Goal: Task Accomplishment & Management: Complete application form

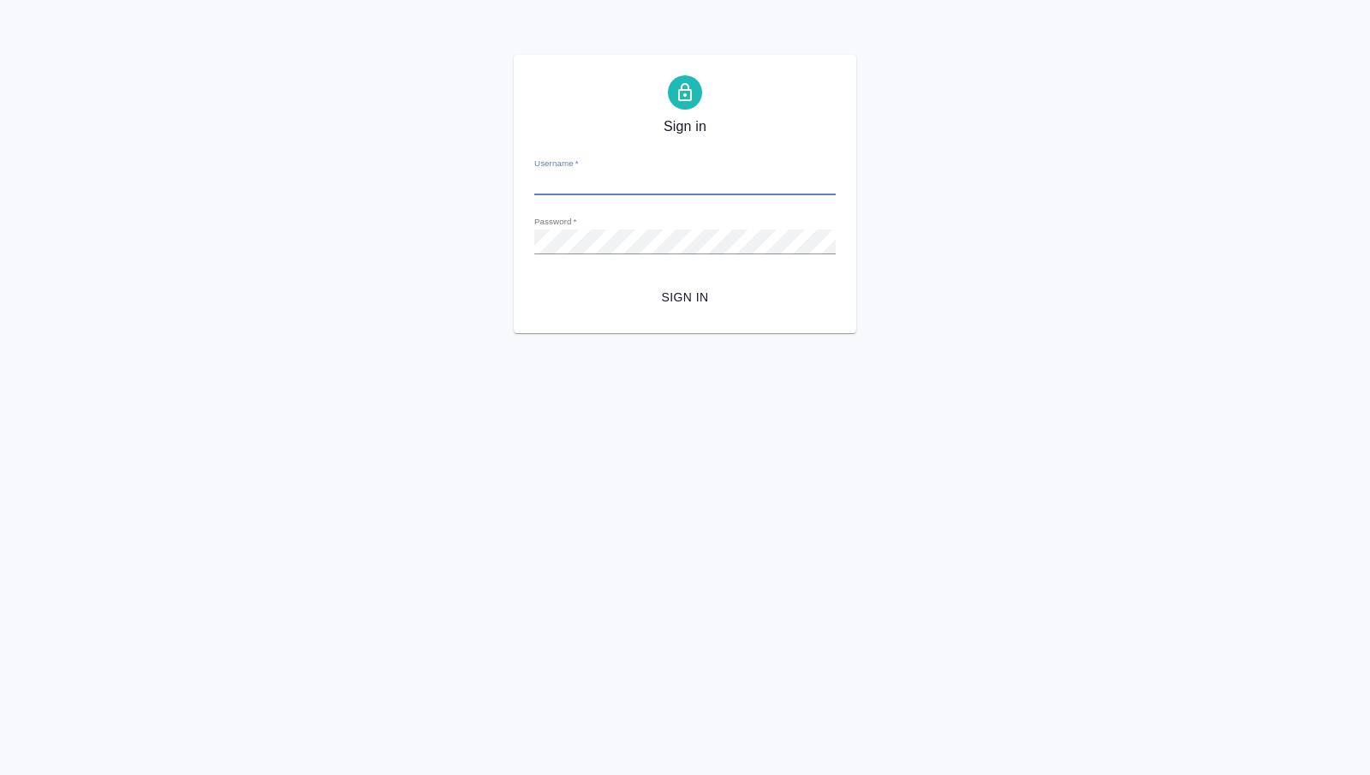
type input "[PERSON_NAME][EMAIL_ADDRESS][DOMAIN_NAME]"
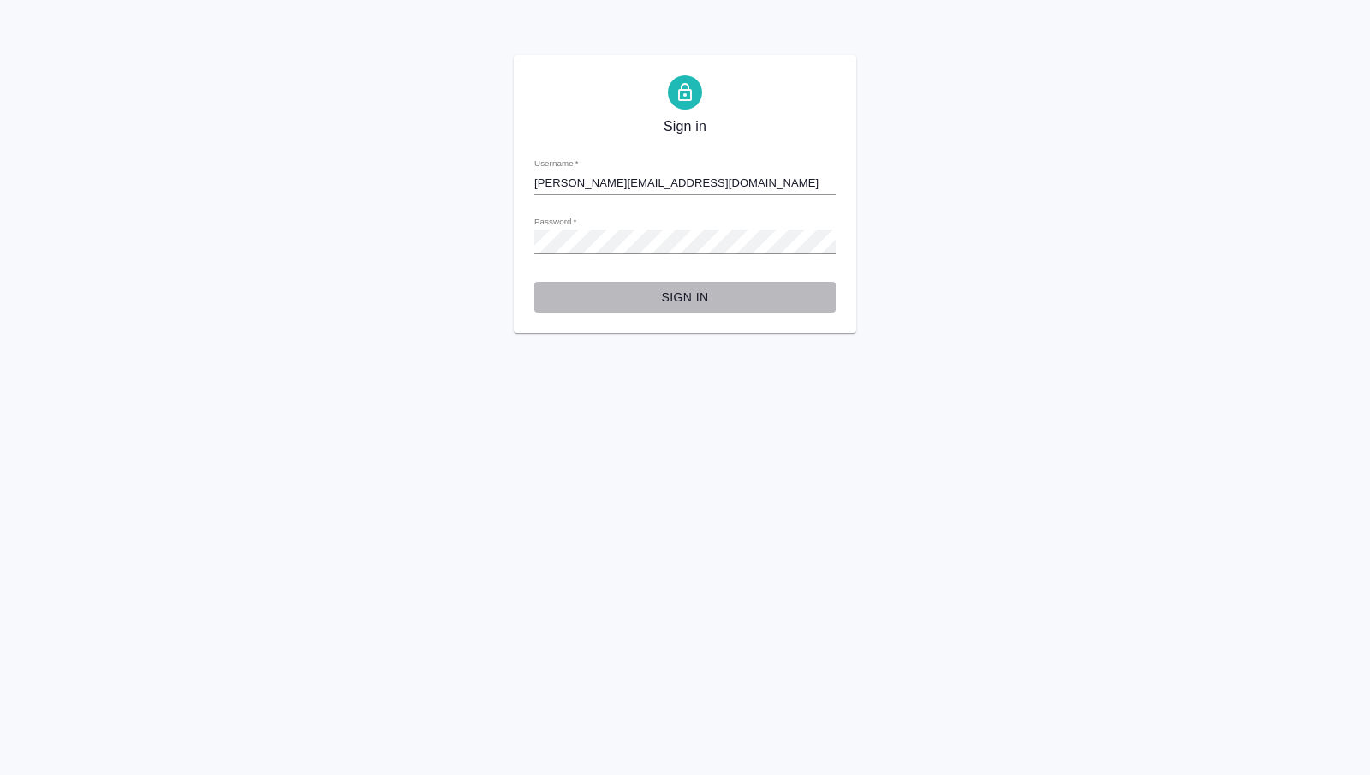
click at [713, 303] on span "Sign in" at bounding box center [685, 297] width 274 height 21
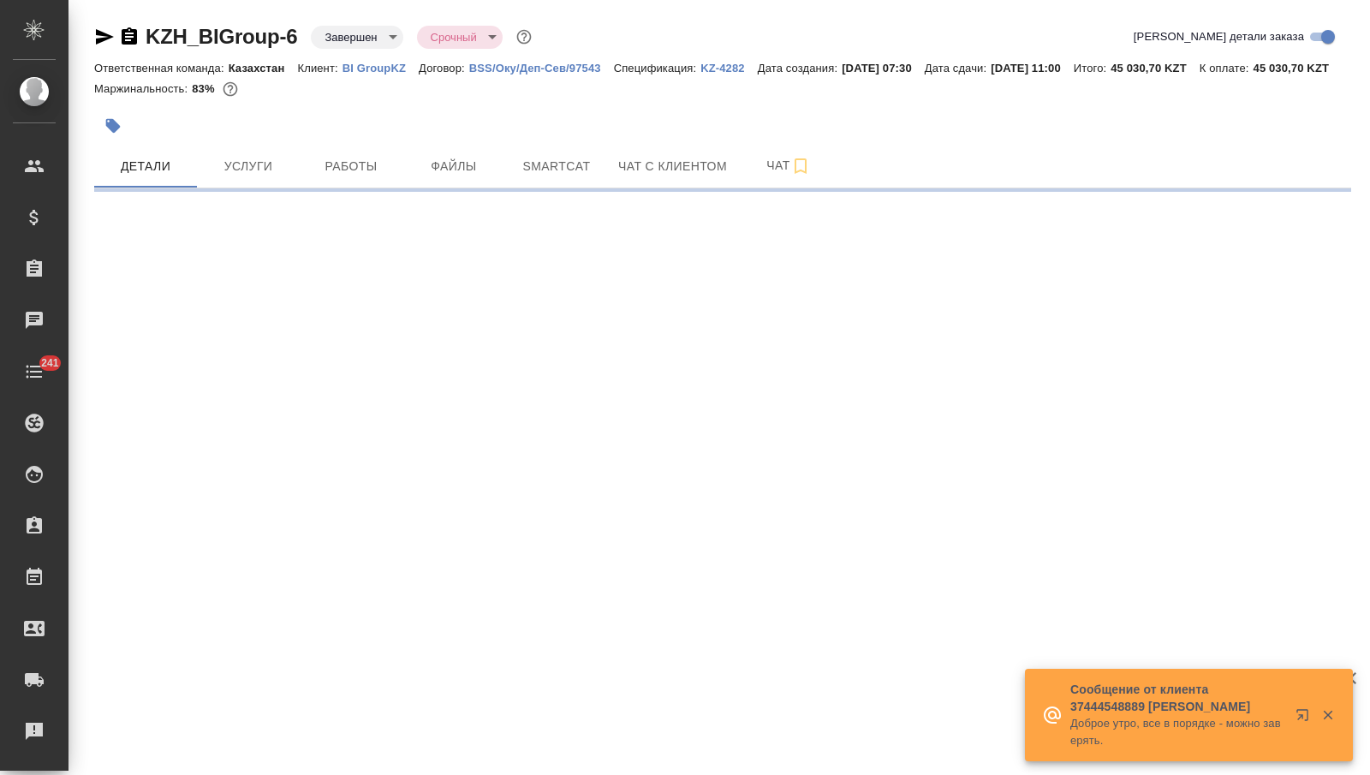
select select "RU"
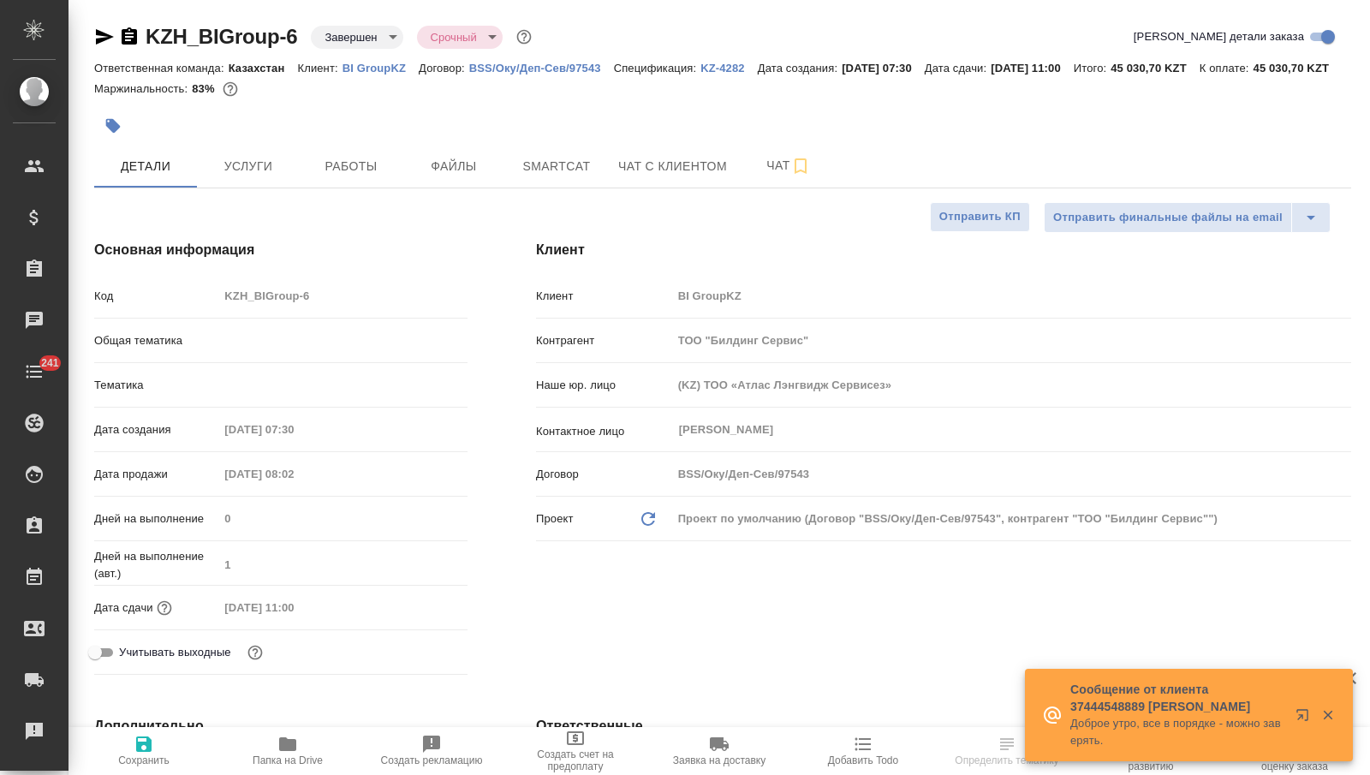
type textarea "x"
type input "Юридический"
type textarea "x"
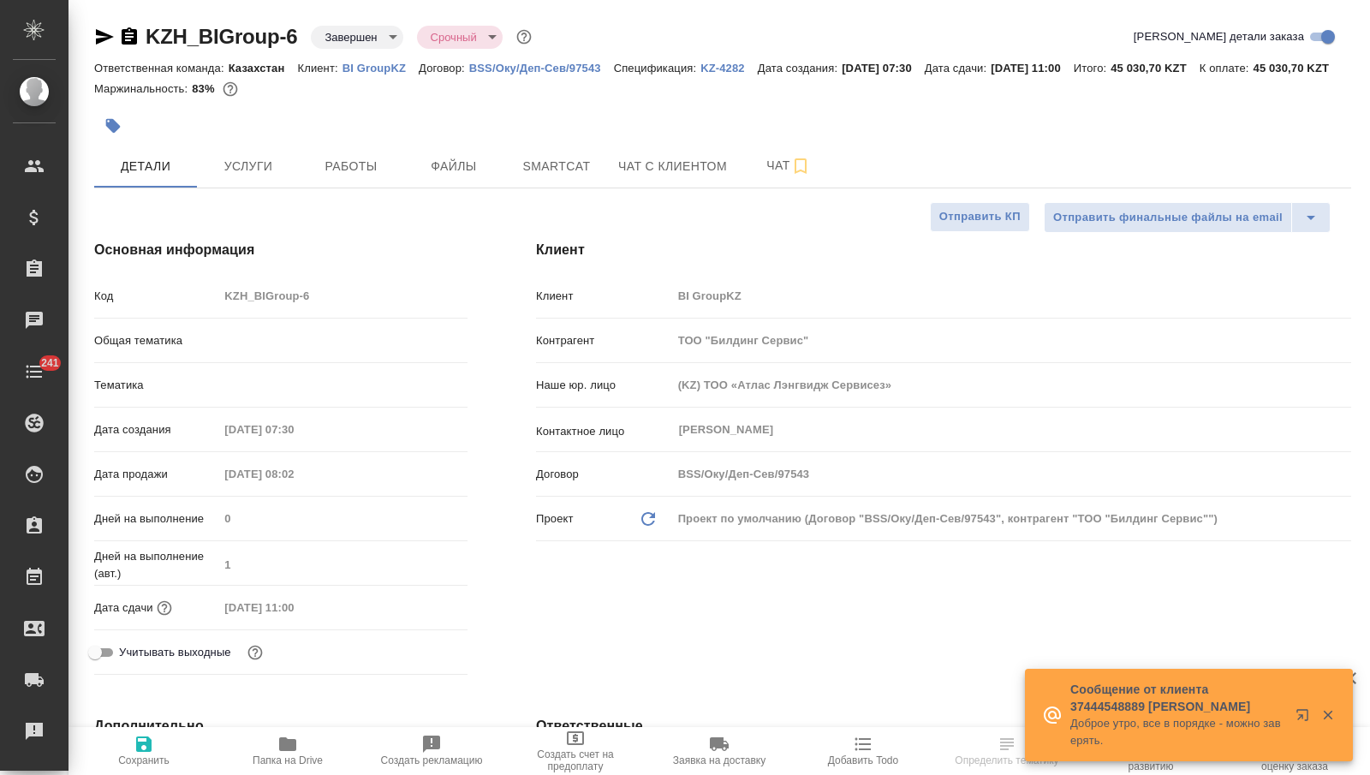
type textarea "x"
type input "Matveeva Anastasia"
type input "[PERSON_NAME]"
click at [104, 34] on icon "button" at bounding box center [105, 36] width 18 height 15
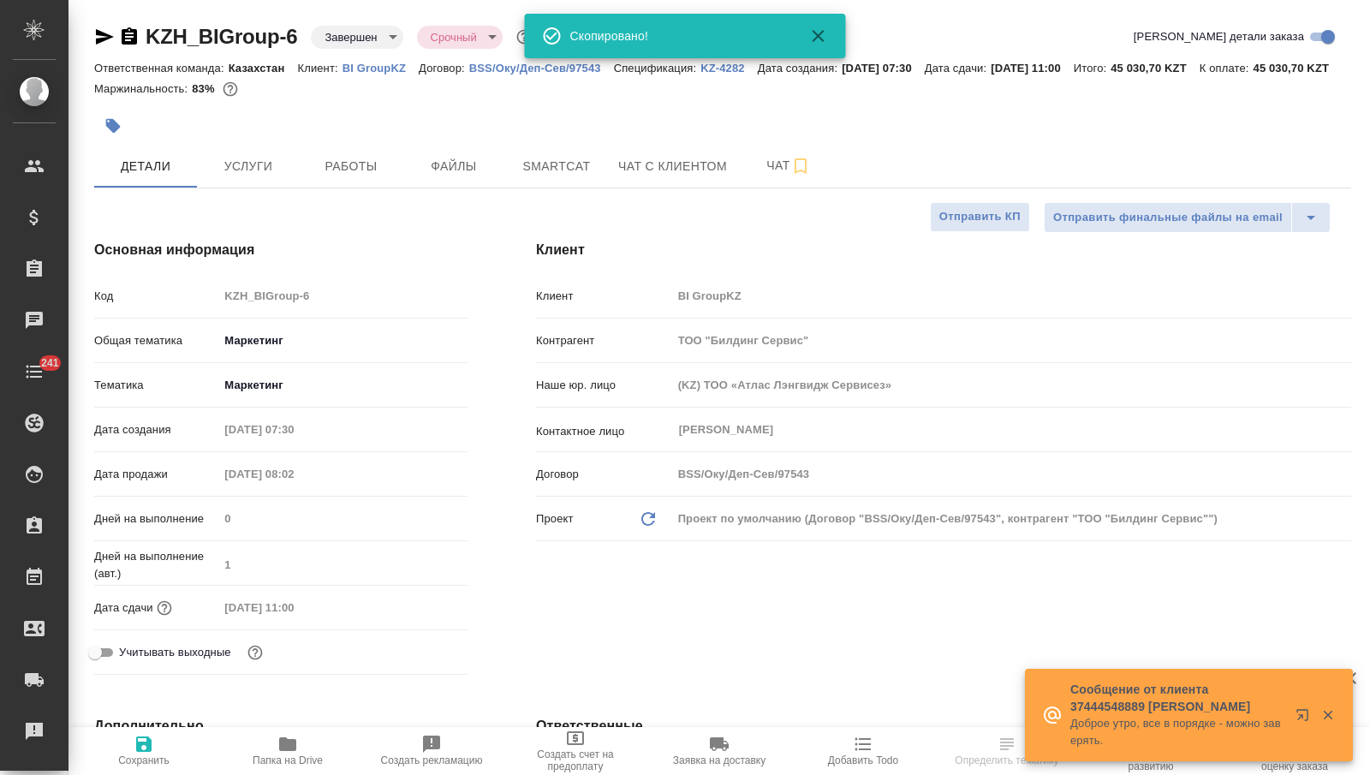
type textarea "x"
select select "RU"
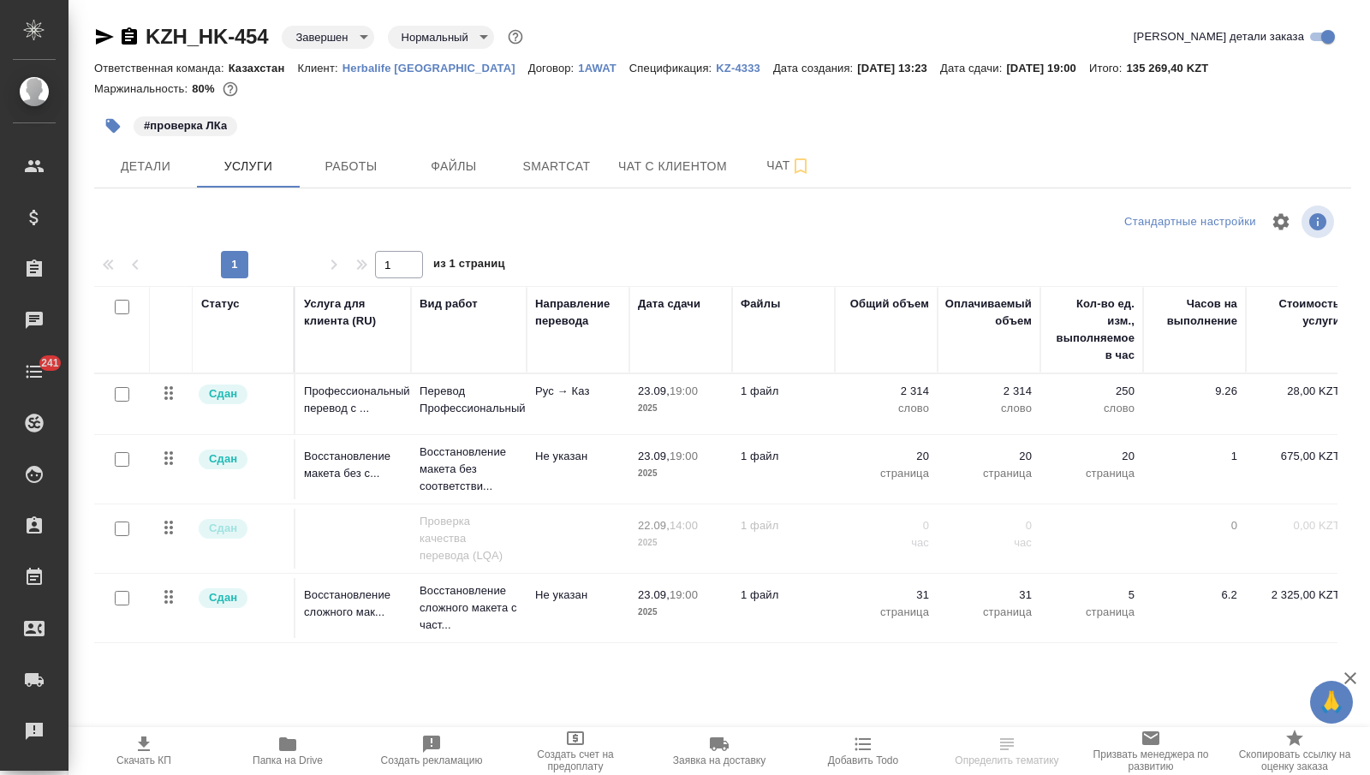
click at [100, 39] on icon "button" at bounding box center [105, 36] width 18 height 15
click at [142, 151] on button "Детали" at bounding box center [145, 166] width 103 height 43
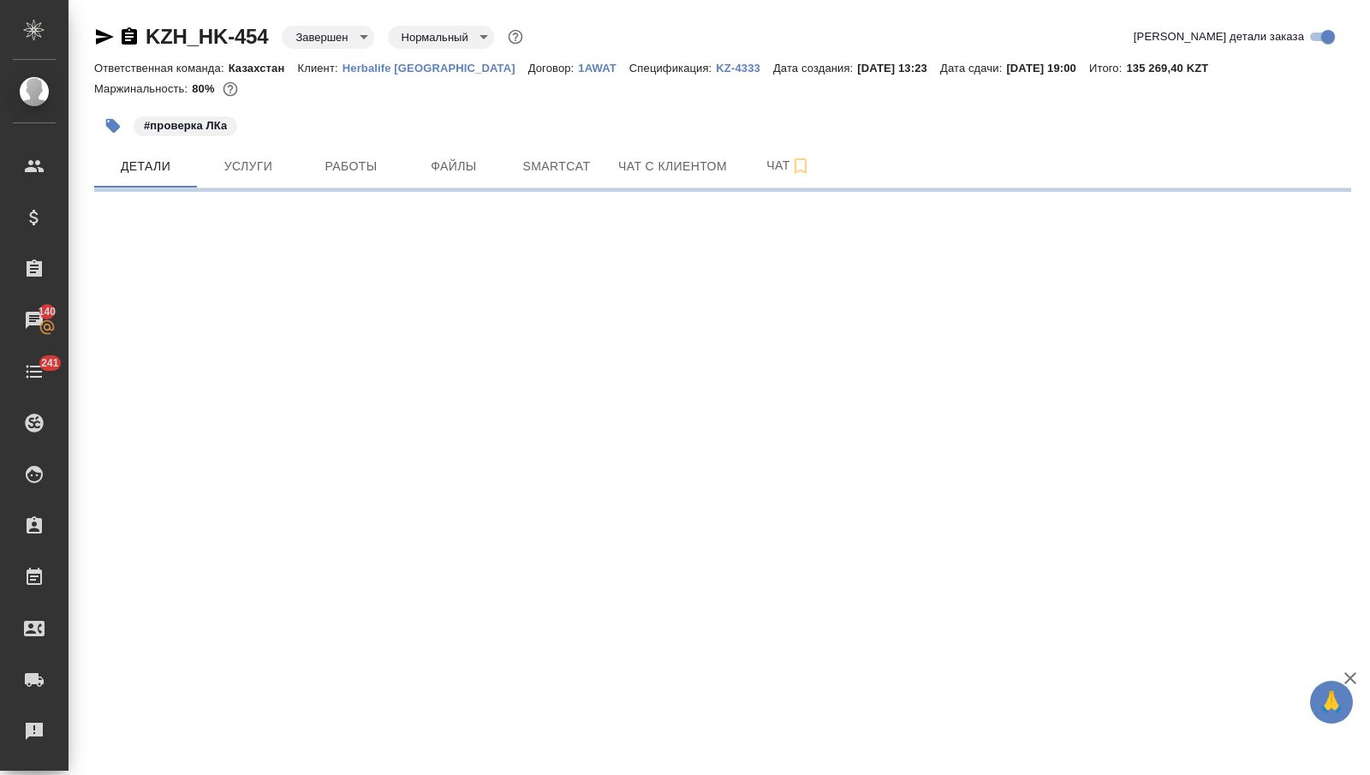
select select "RU"
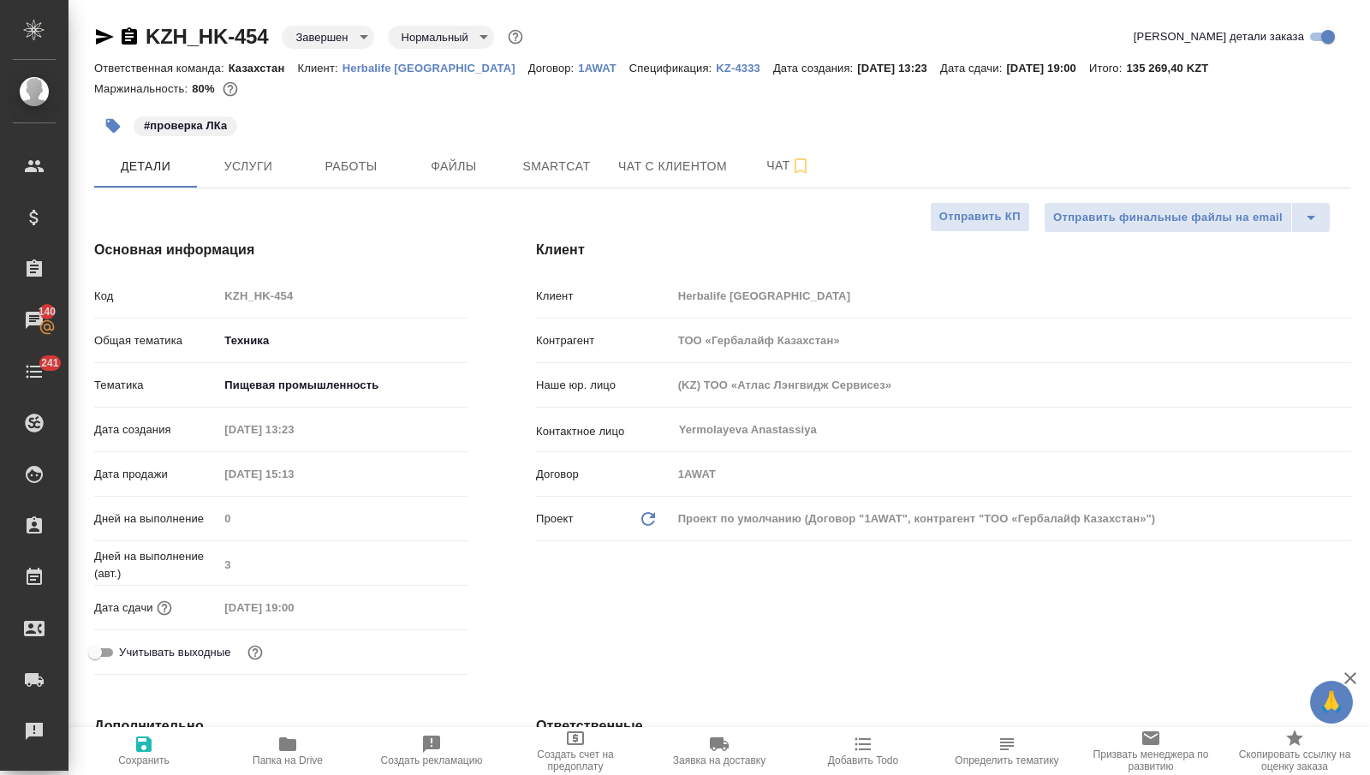
type textarea "x"
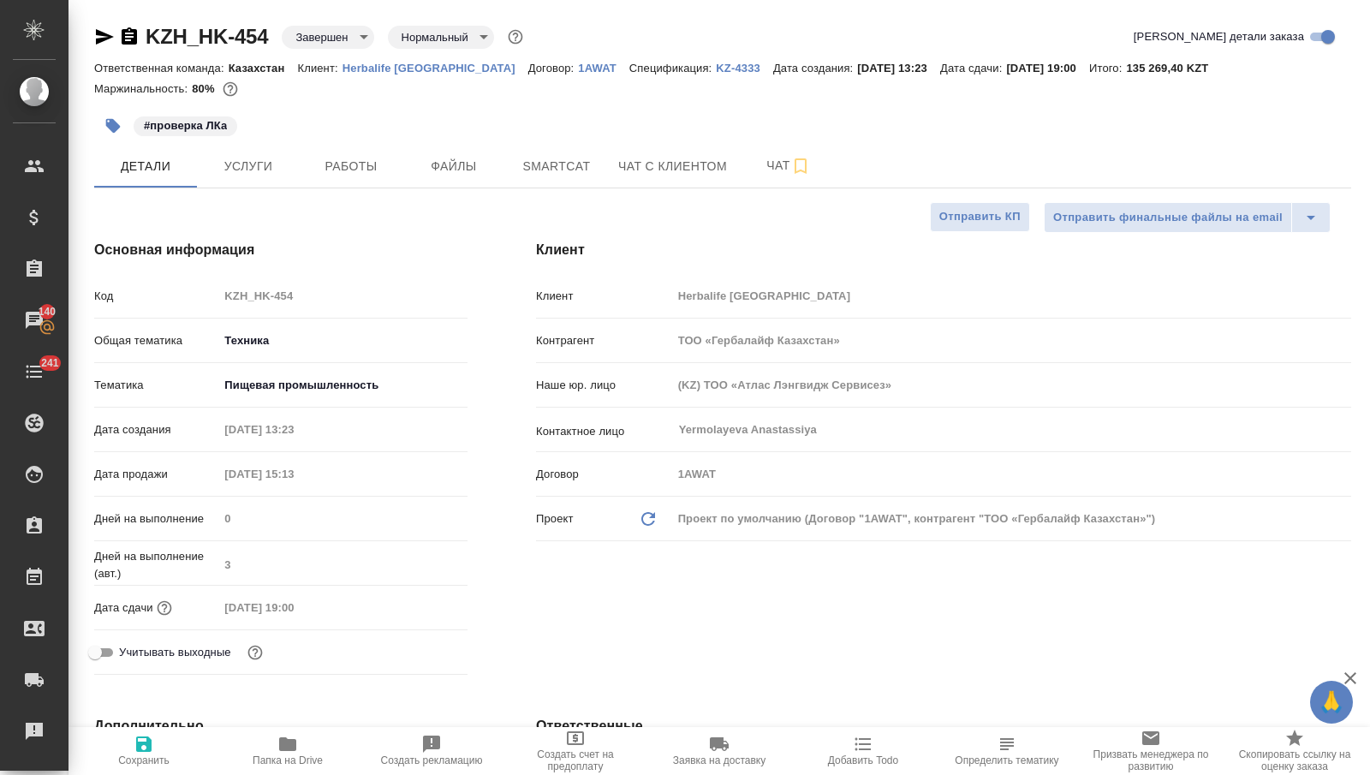
type textarea "x"
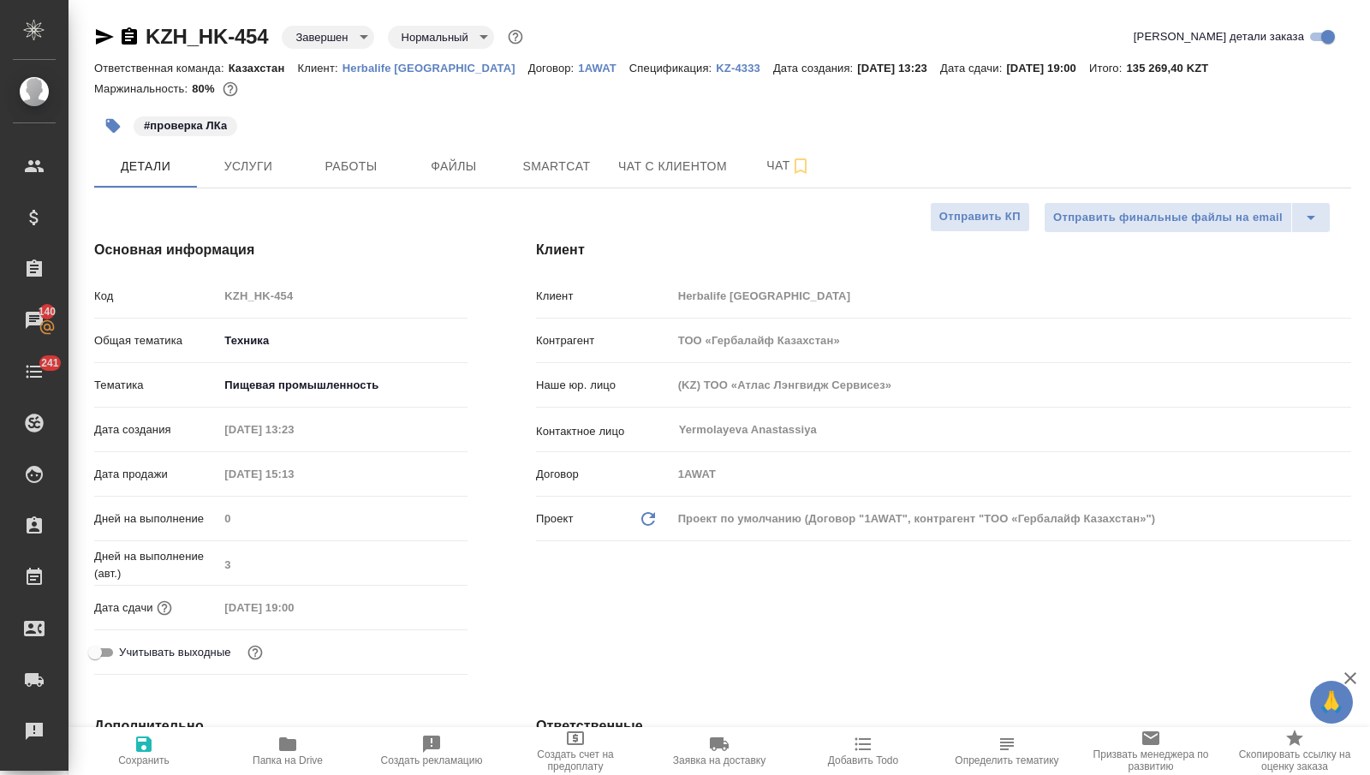
type textarea "x"
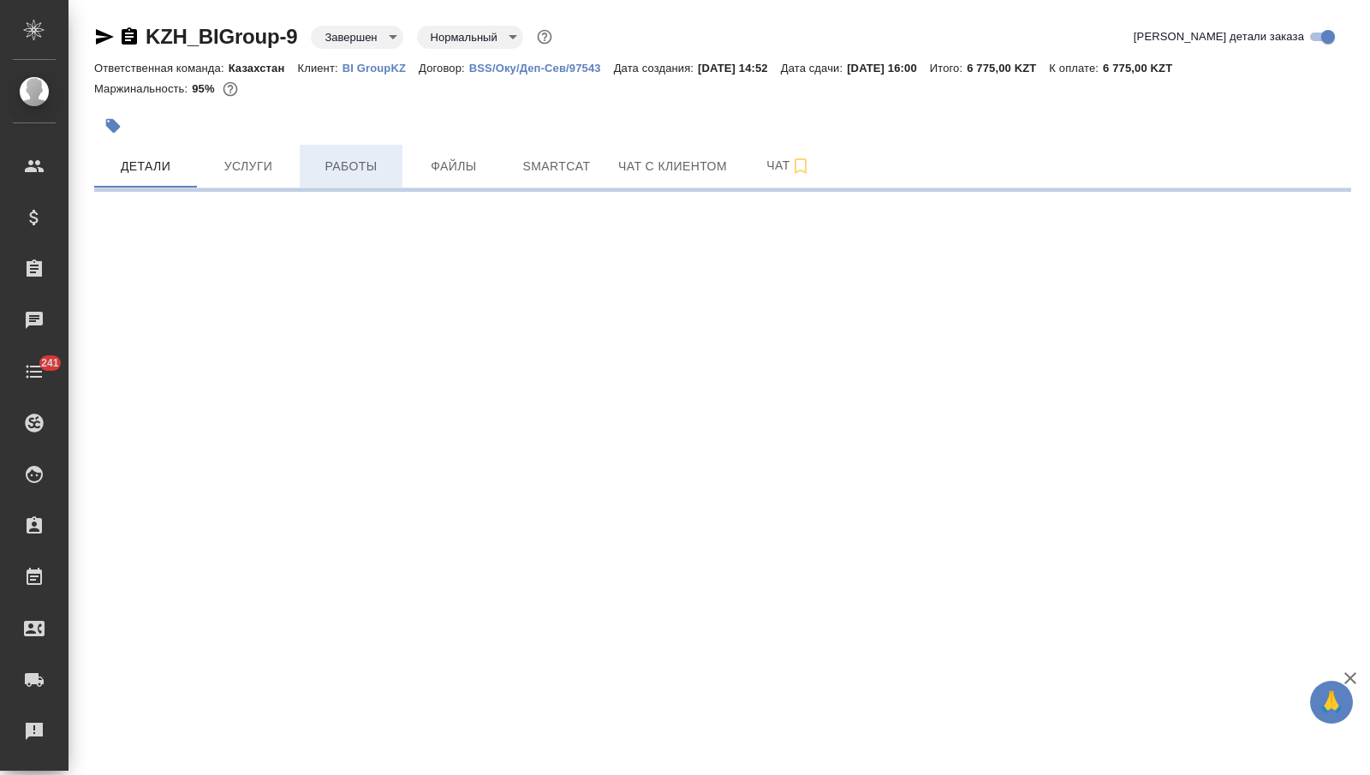
select select "RU"
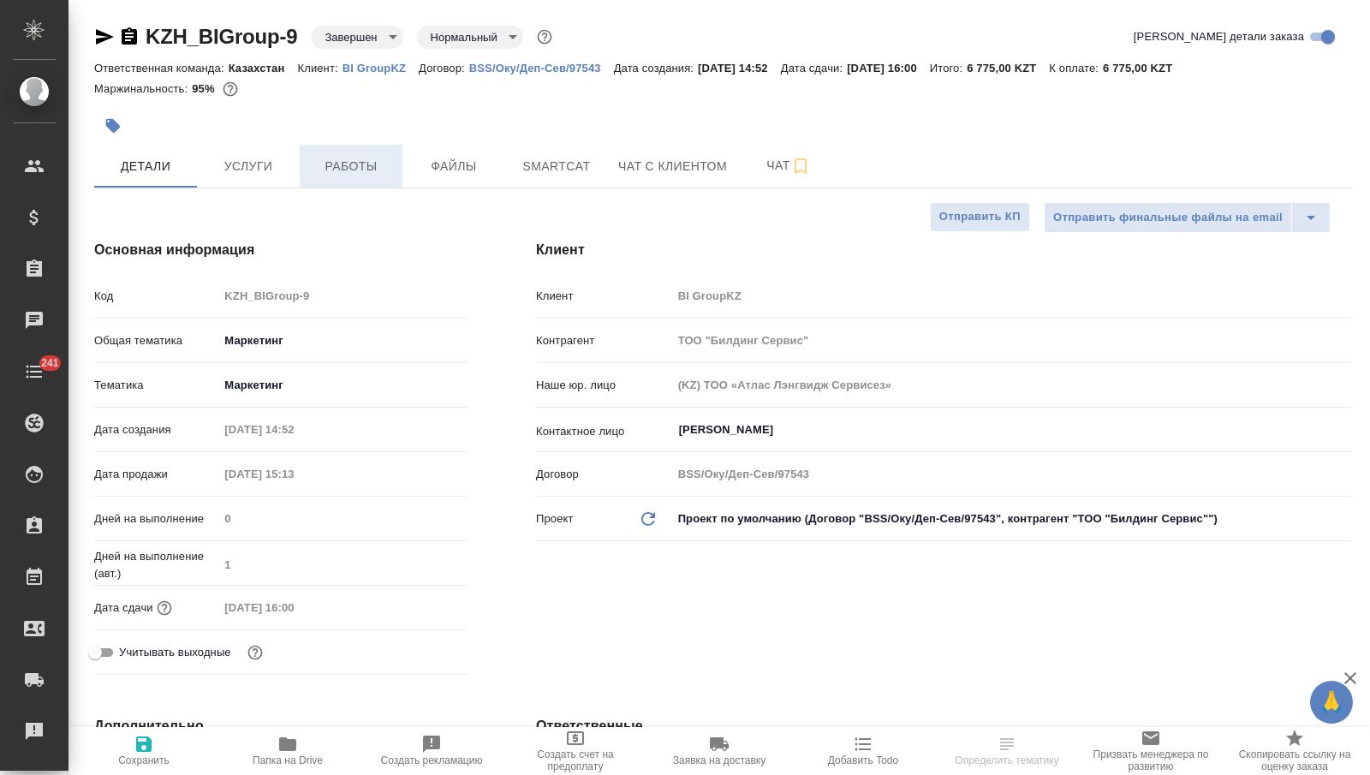
type textarea "x"
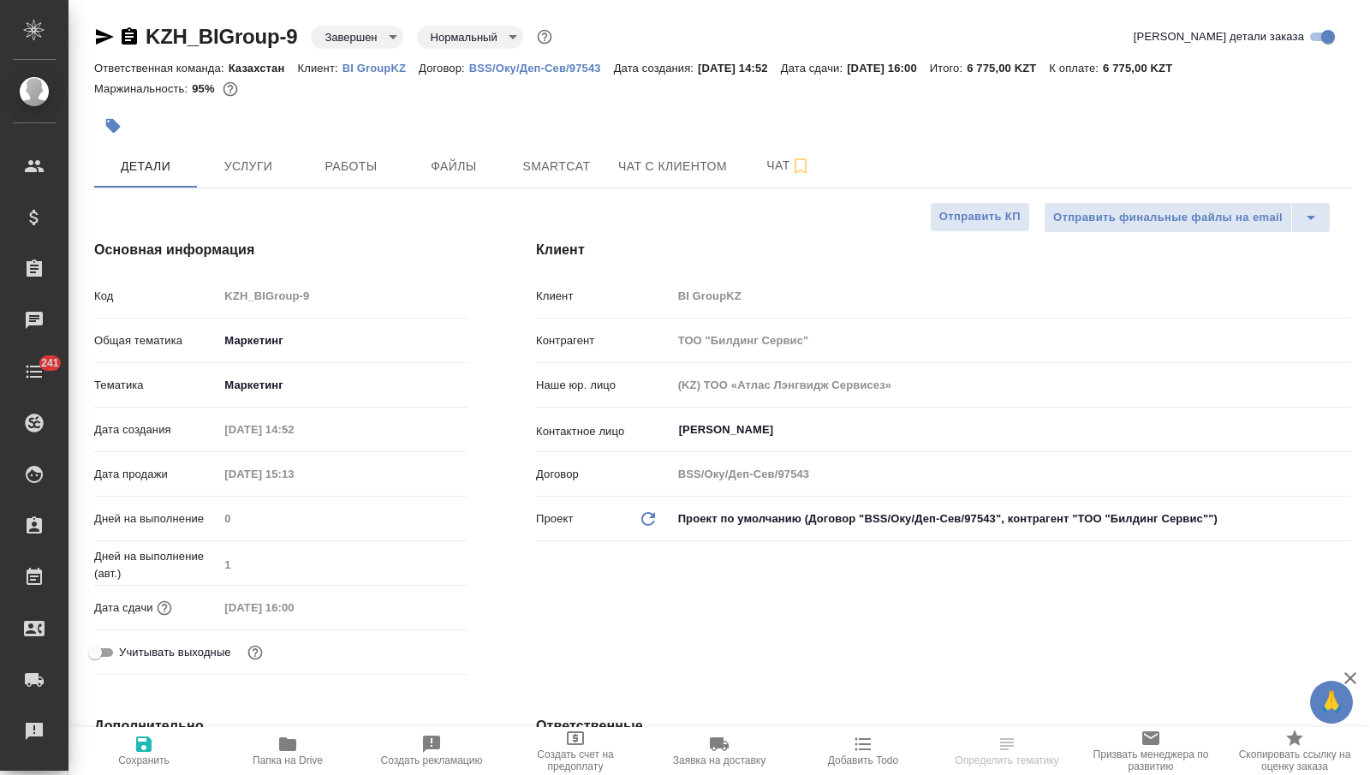
type textarea "x"
click at [98, 41] on icon "button" at bounding box center [105, 36] width 18 height 15
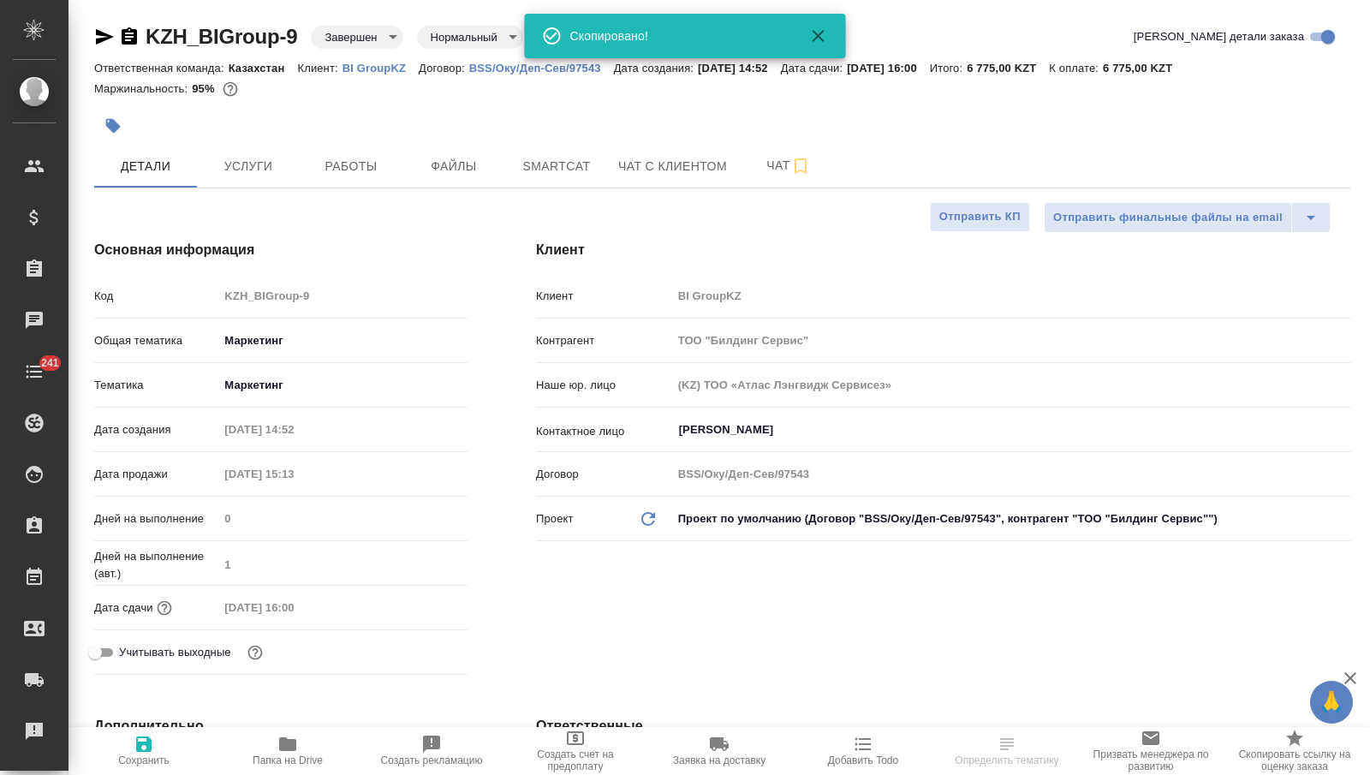
type textarea "x"
select select "RU"
type textarea "x"
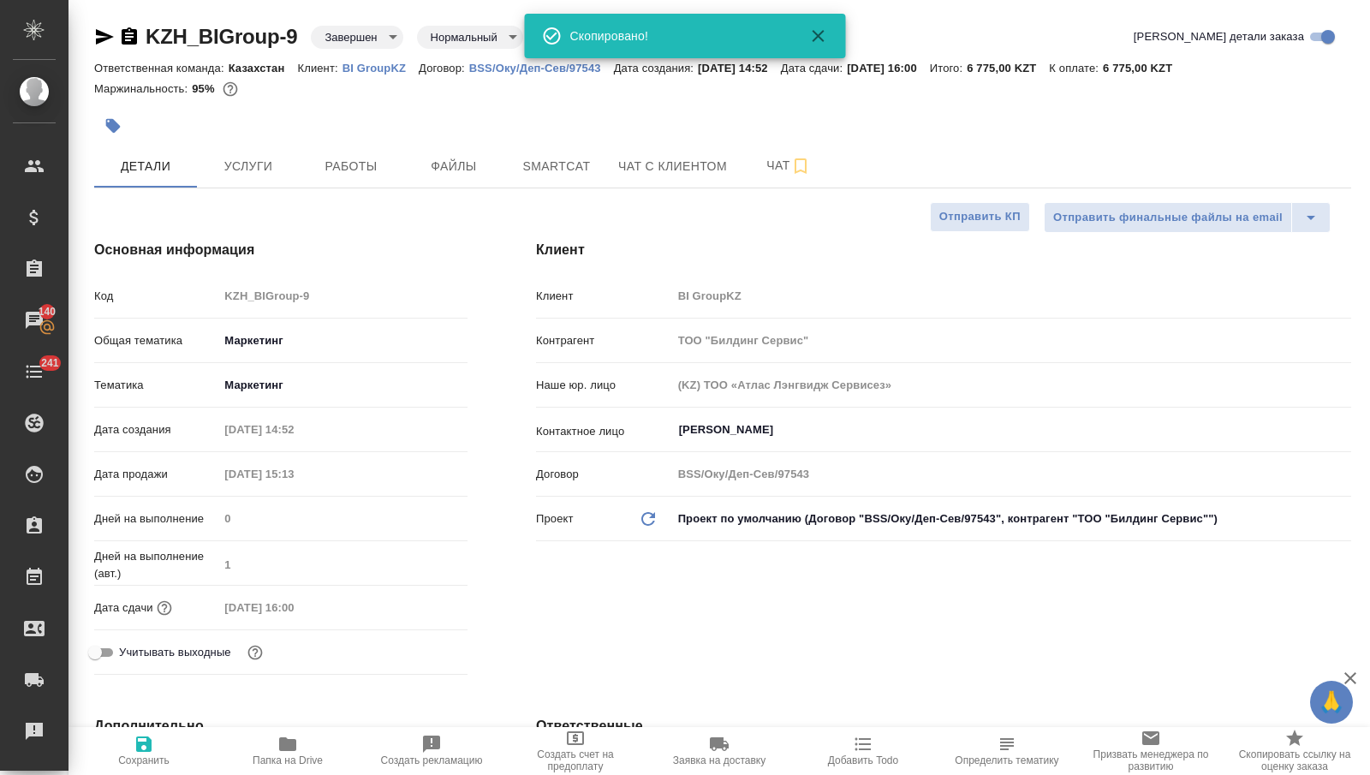
type textarea "x"
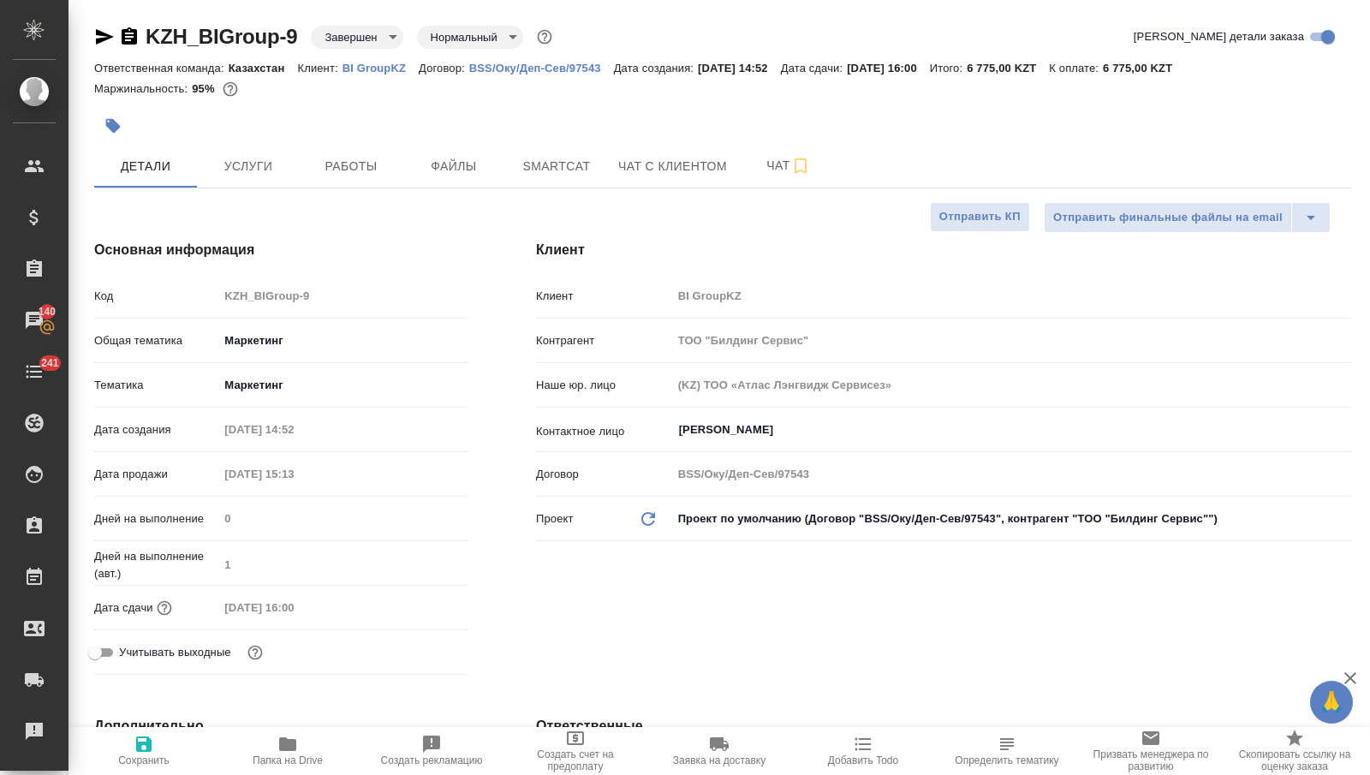
type textarea "x"
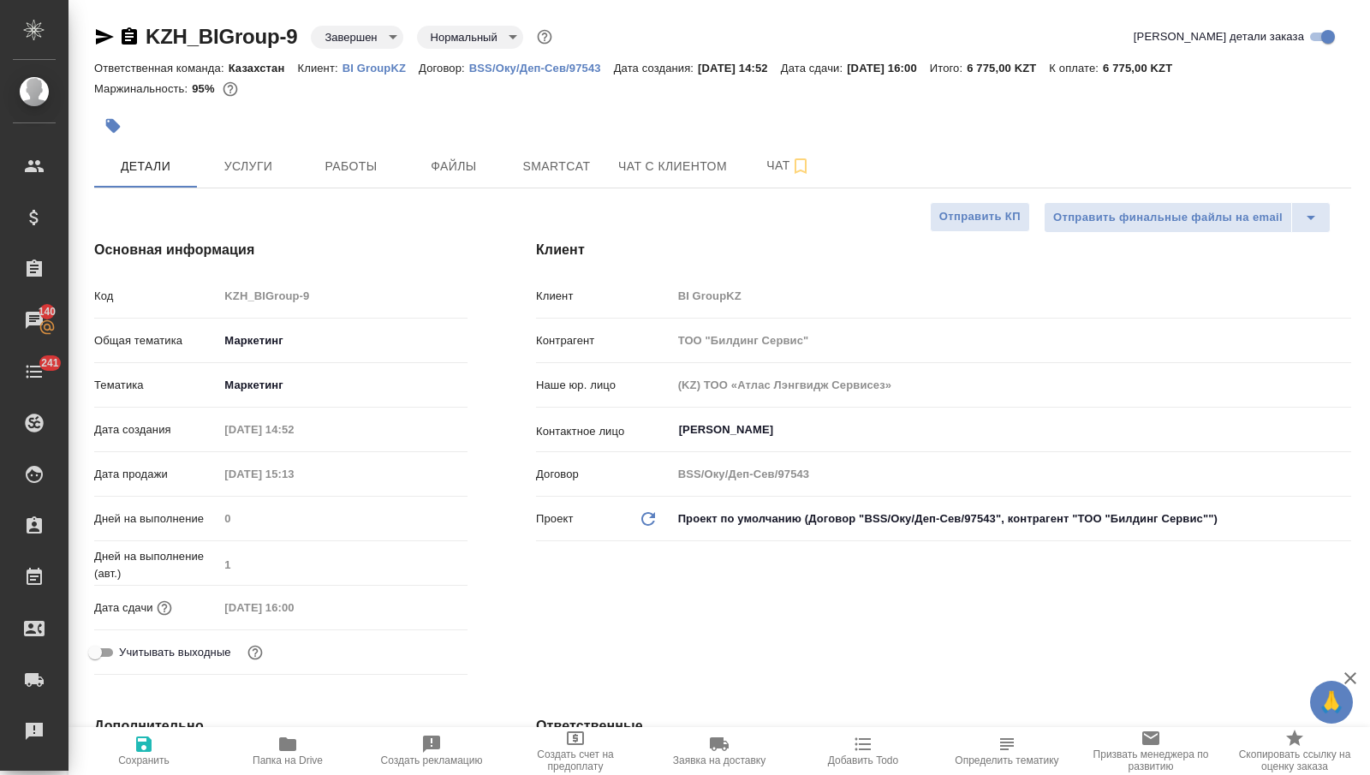
type textarea "x"
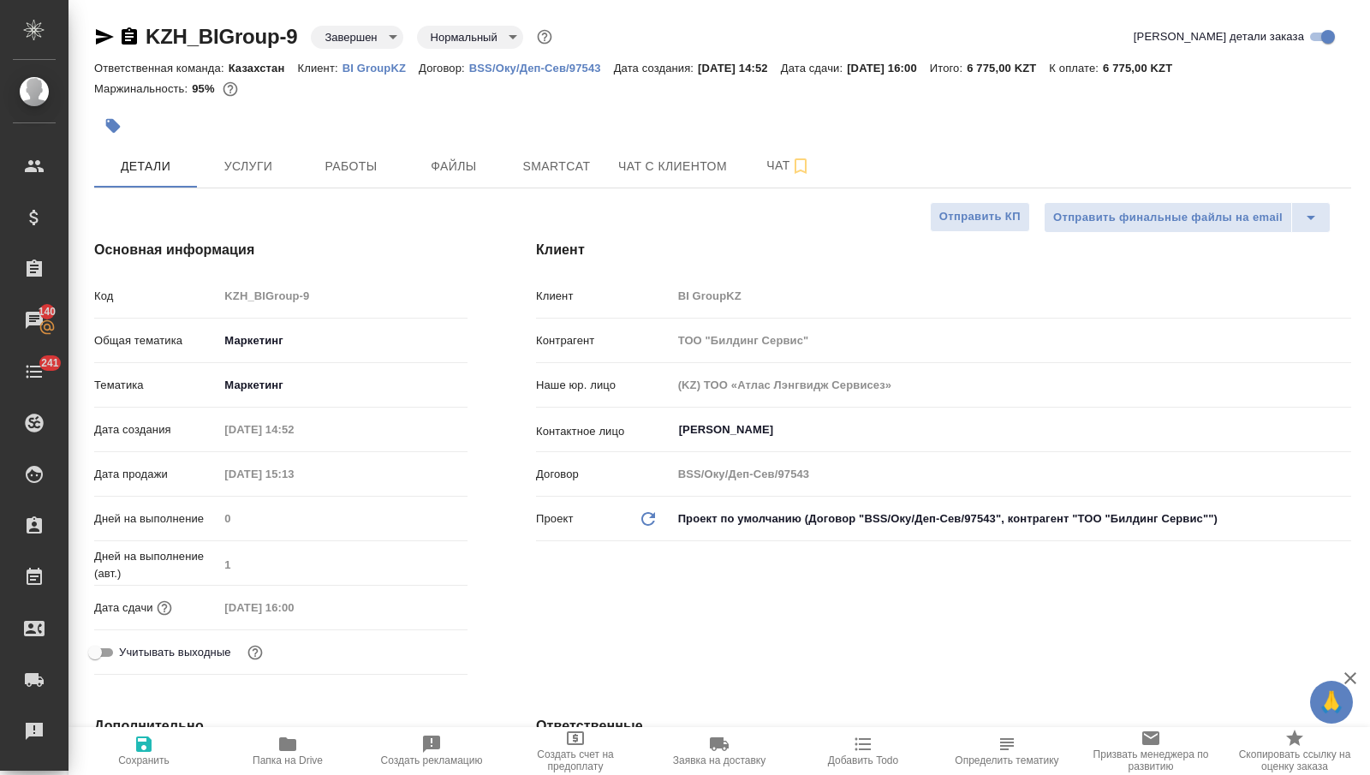
type textarea "x"
click at [339, 180] on button "Работы" at bounding box center [351, 166] width 103 height 43
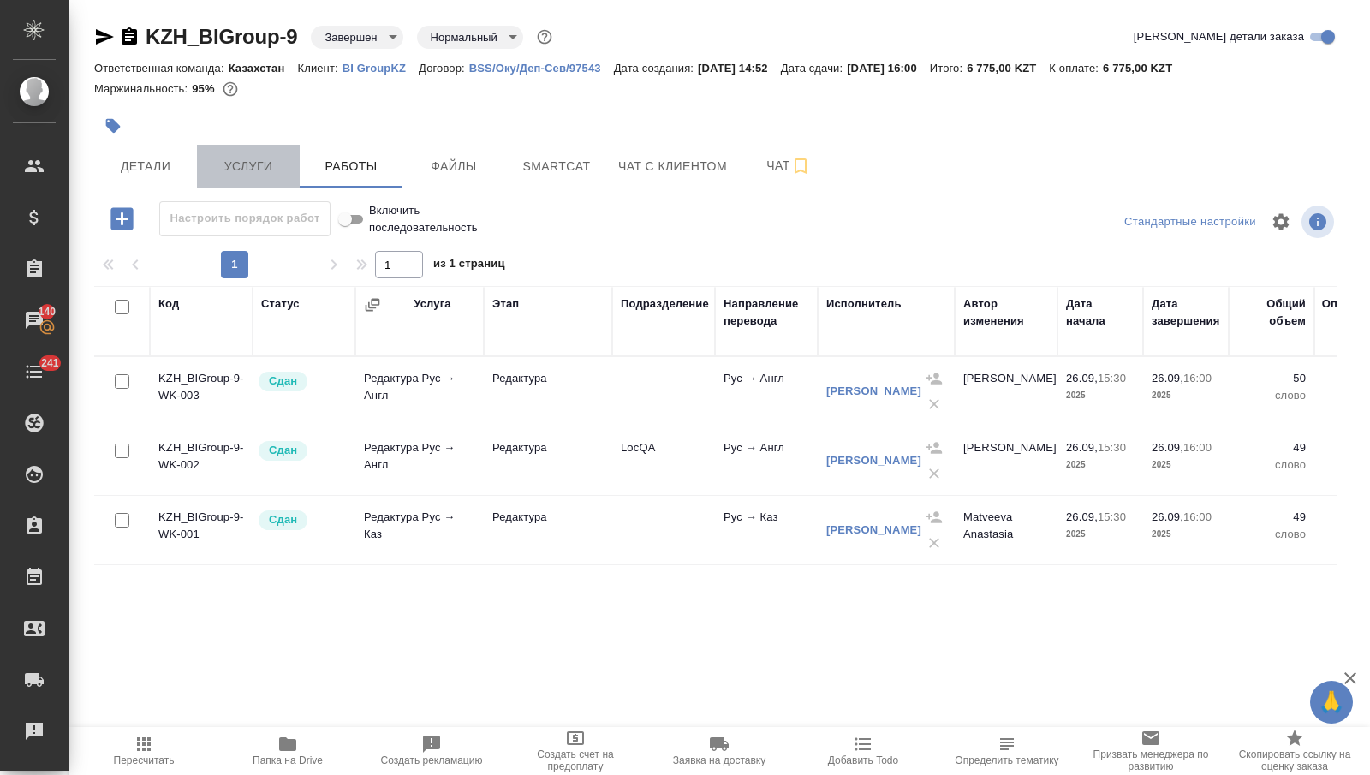
click at [260, 171] on span "Услуги" at bounding box center [248, 166] width 82 height 21
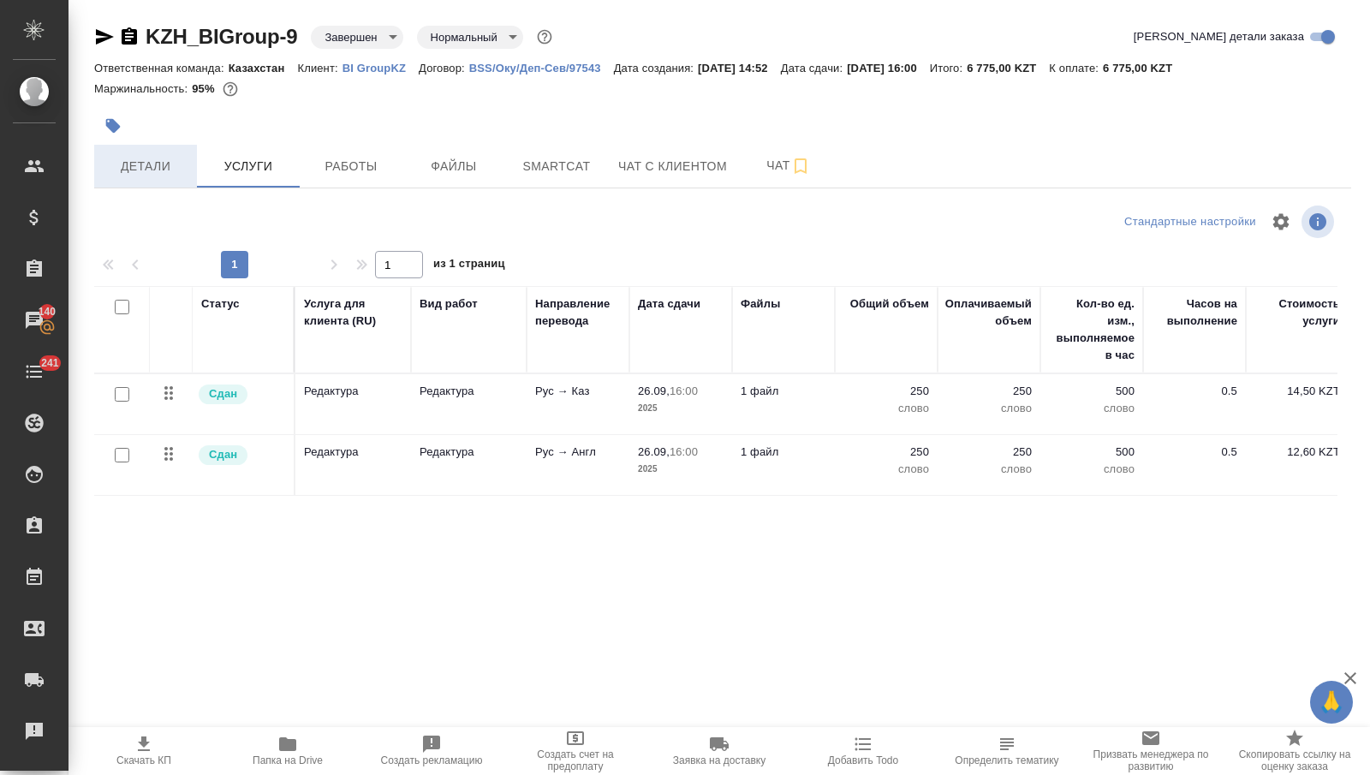
click at [148, 168] on span "Детали" at bounding box center [145, 166] width 82 height 21
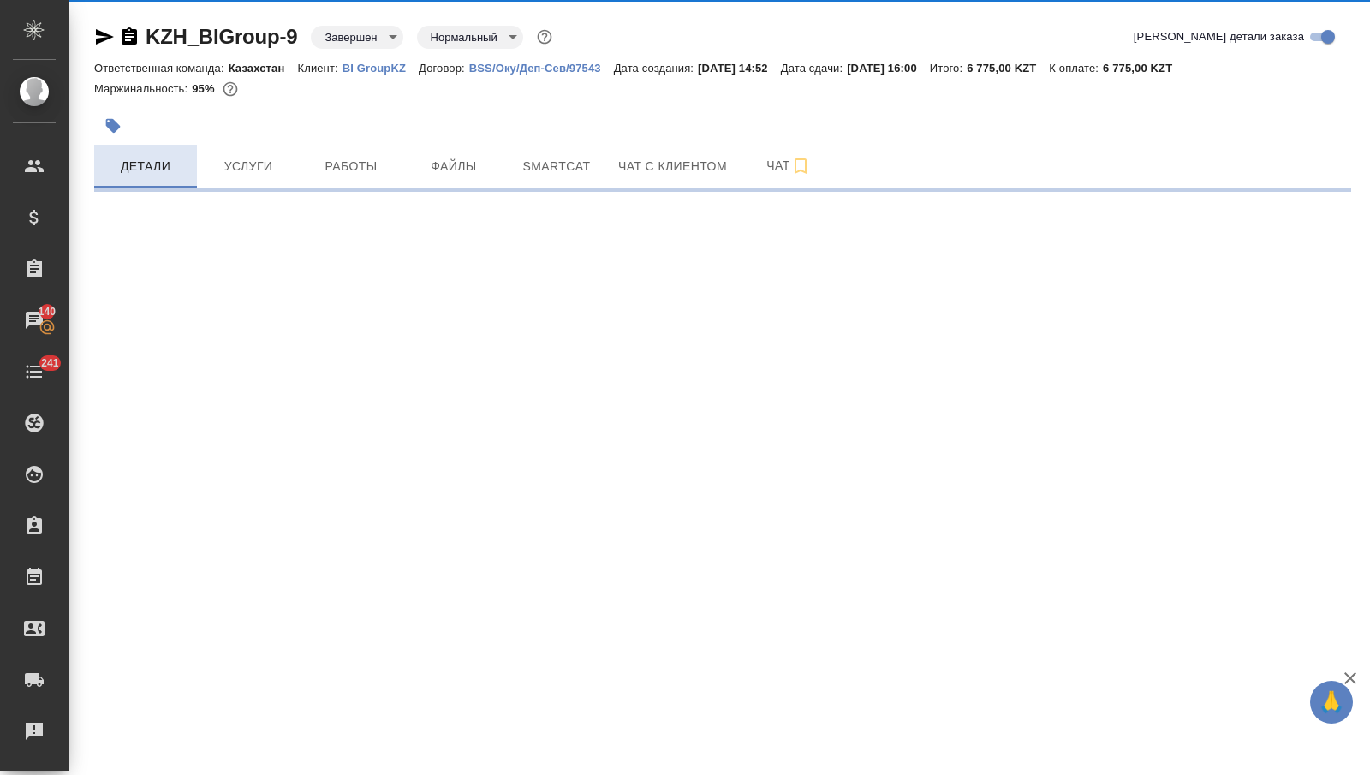
select select "RU"
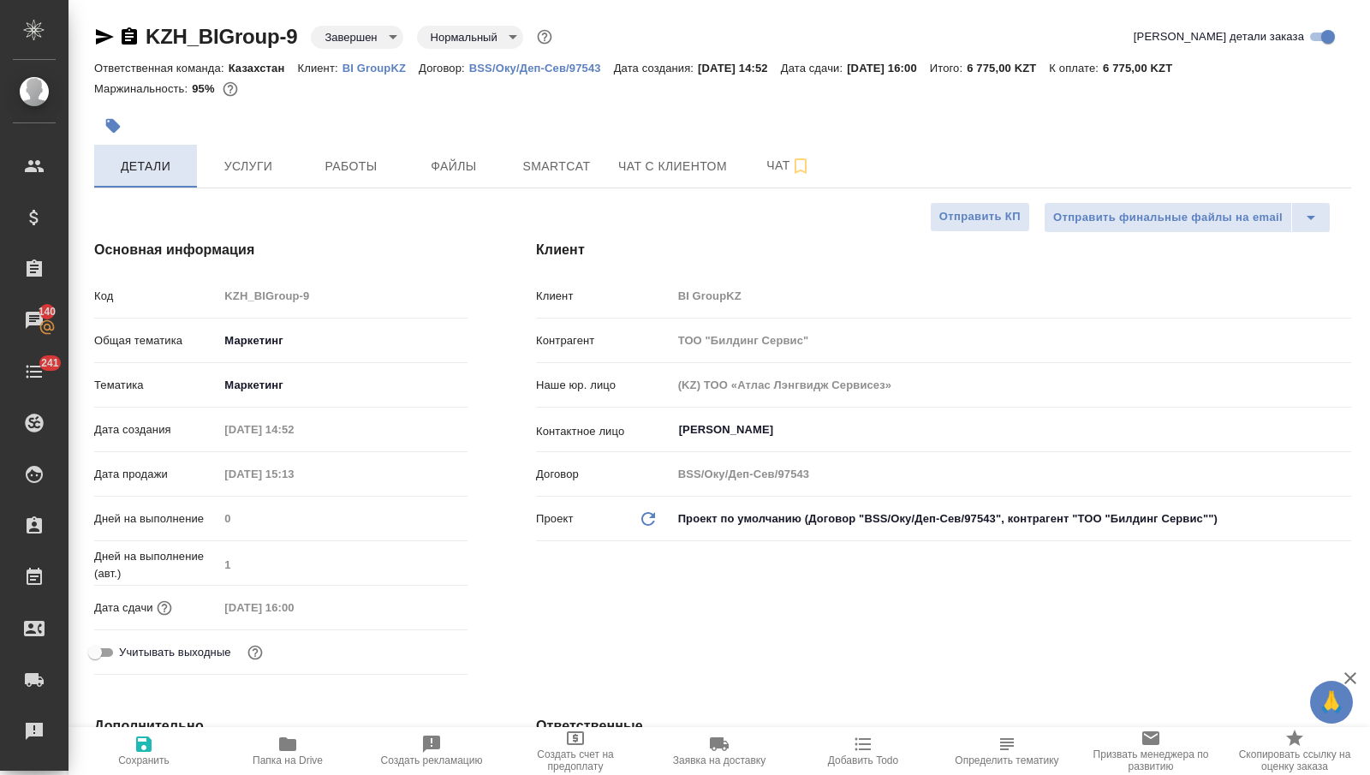
type textarea "x"
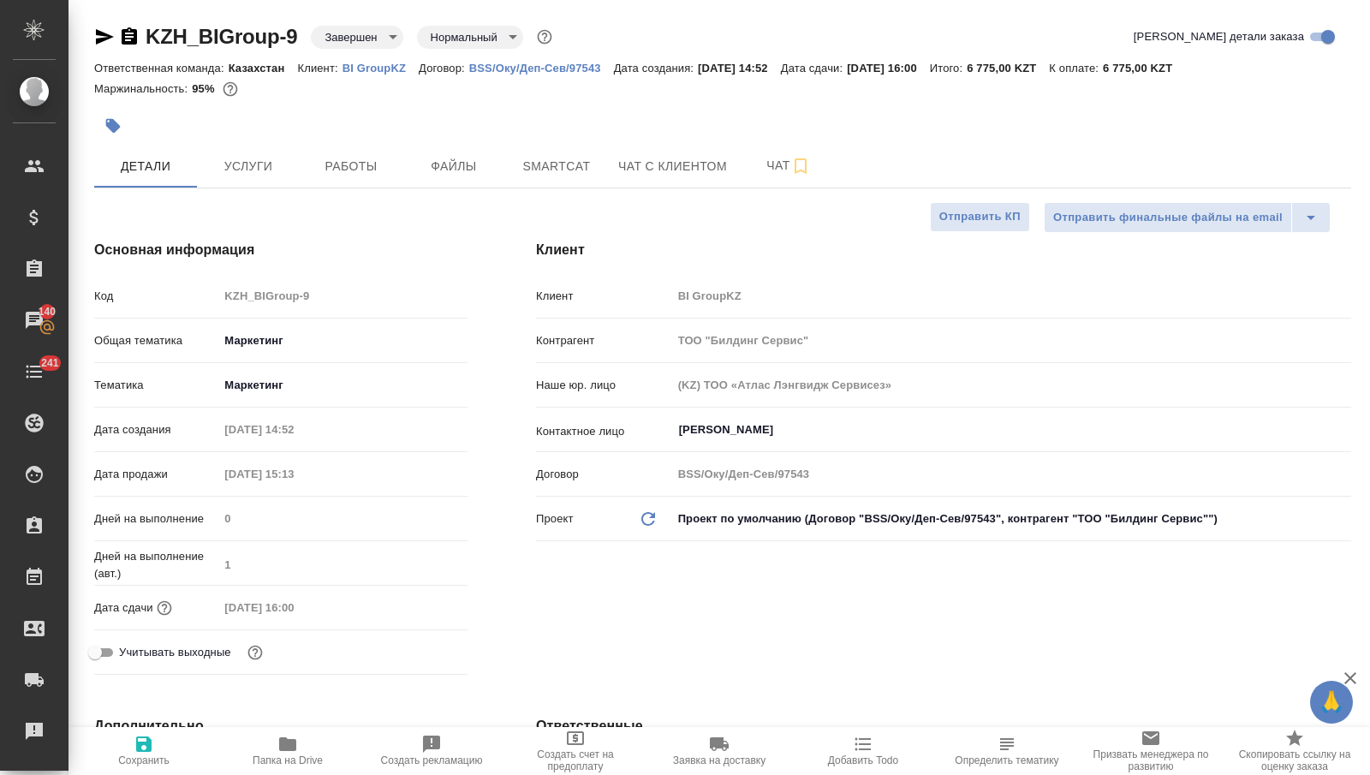
type textarea "x"
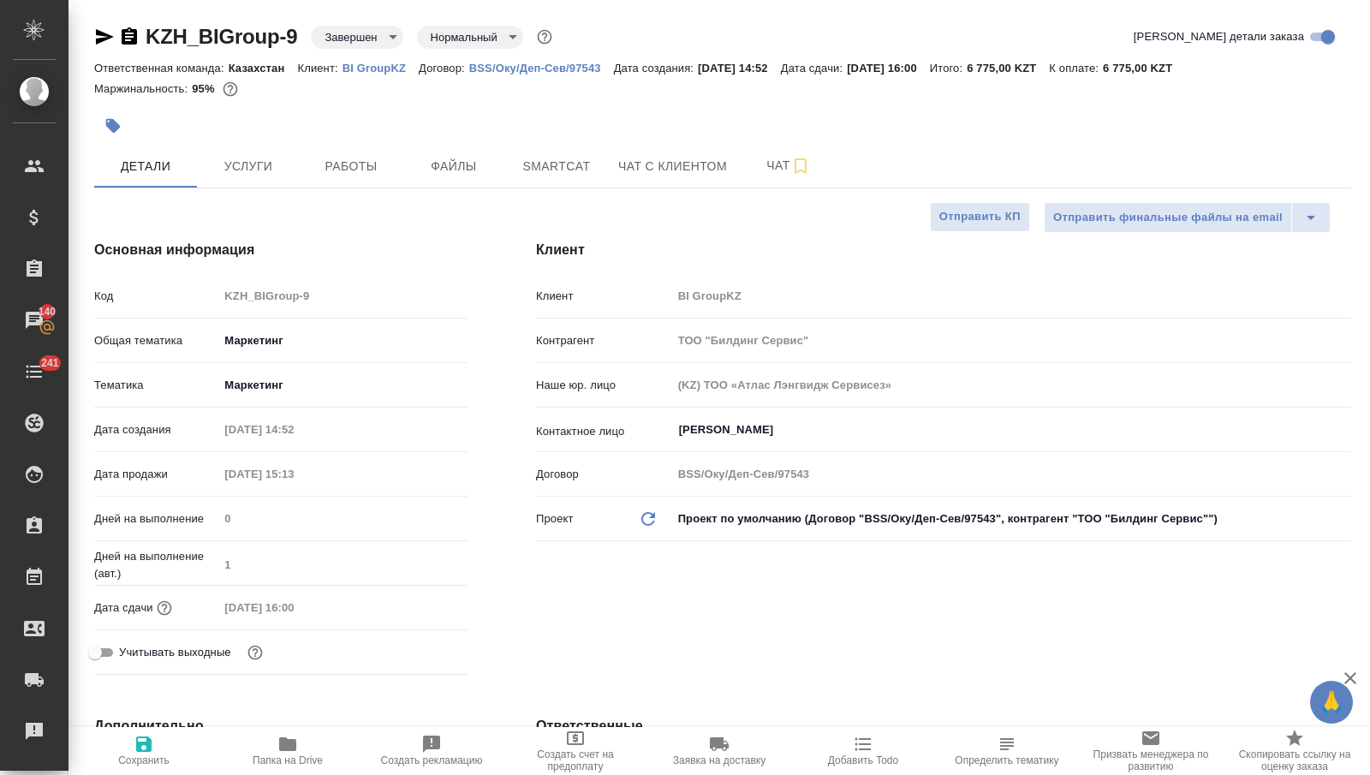
type textarea "x"
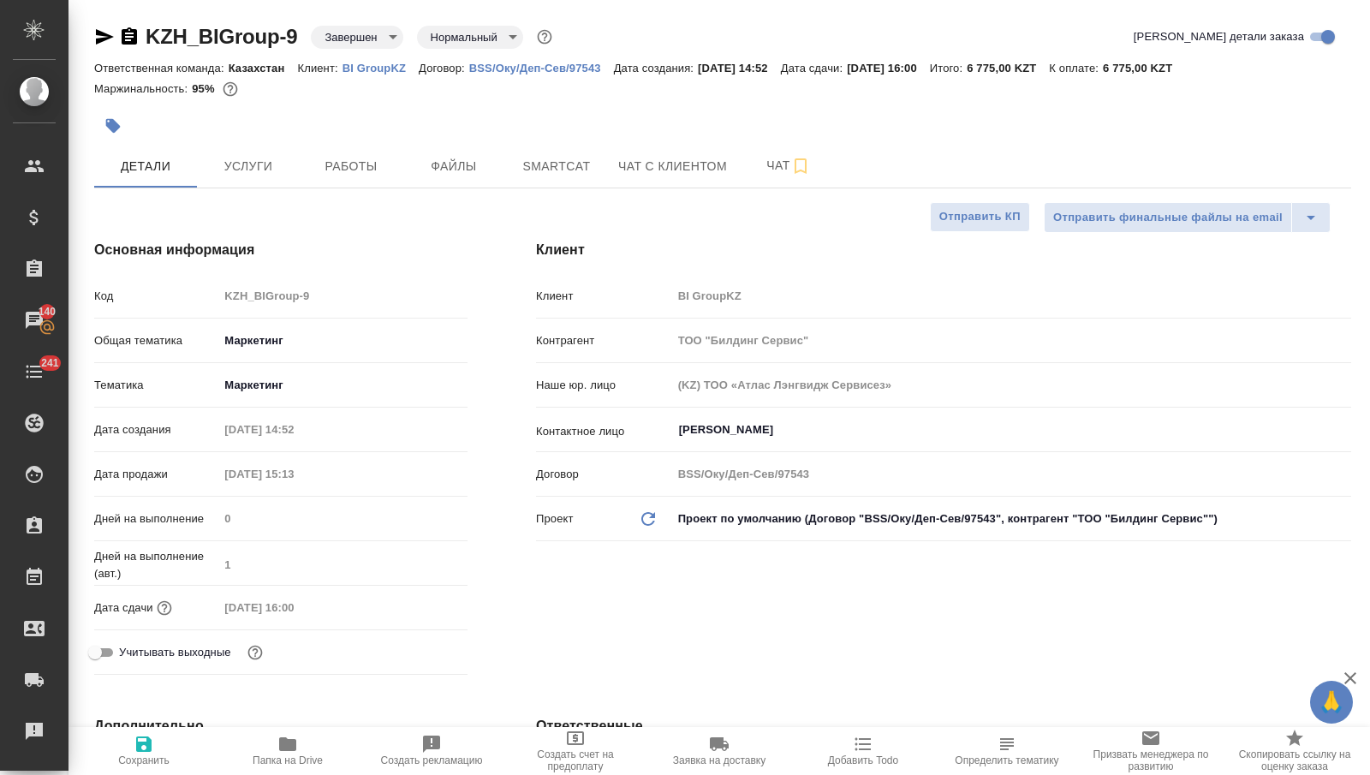
type textarea "x"
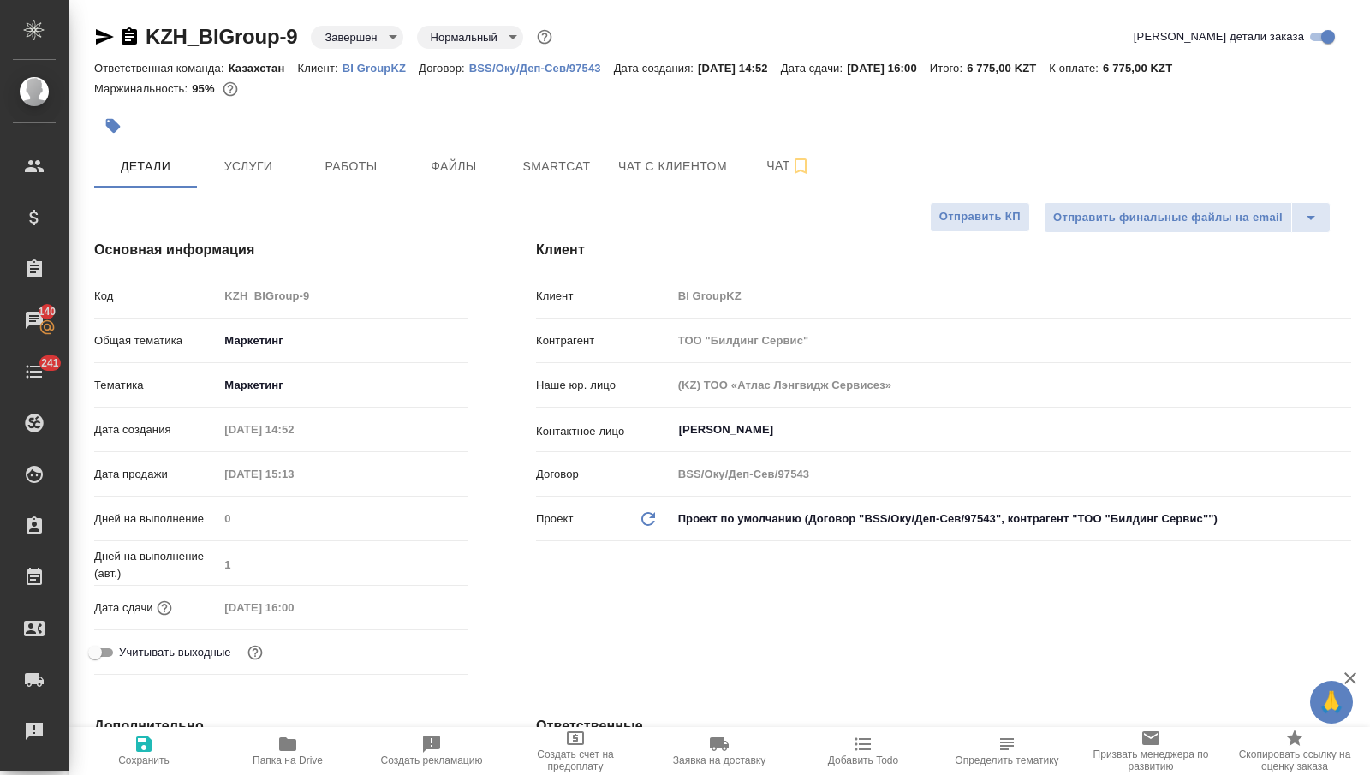
type textarea "x"
click at [443, 164] on span "Файлы" at bounding box center [454, 166] width 82 height 21
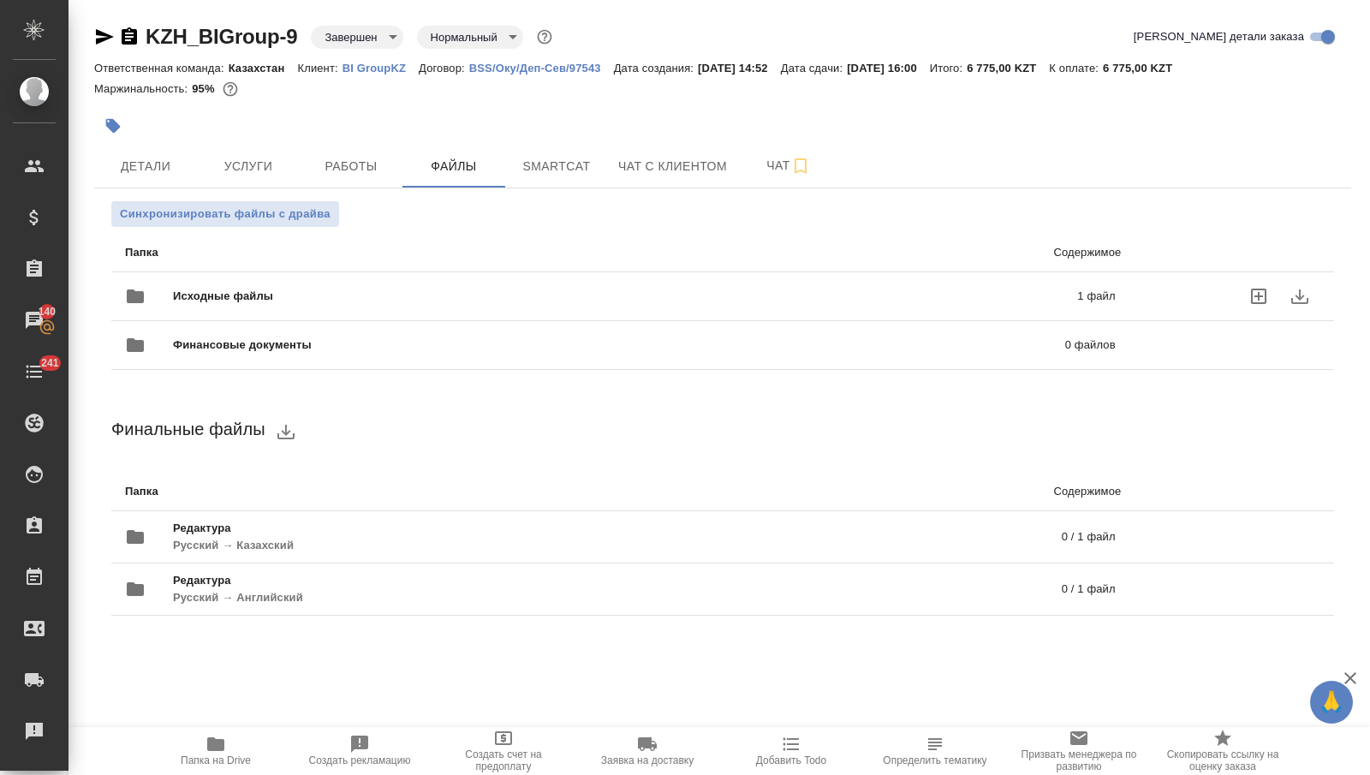
click at [376, 291] on span "Исходные файлы" at bounding box center [424, 296] width 502 height 17
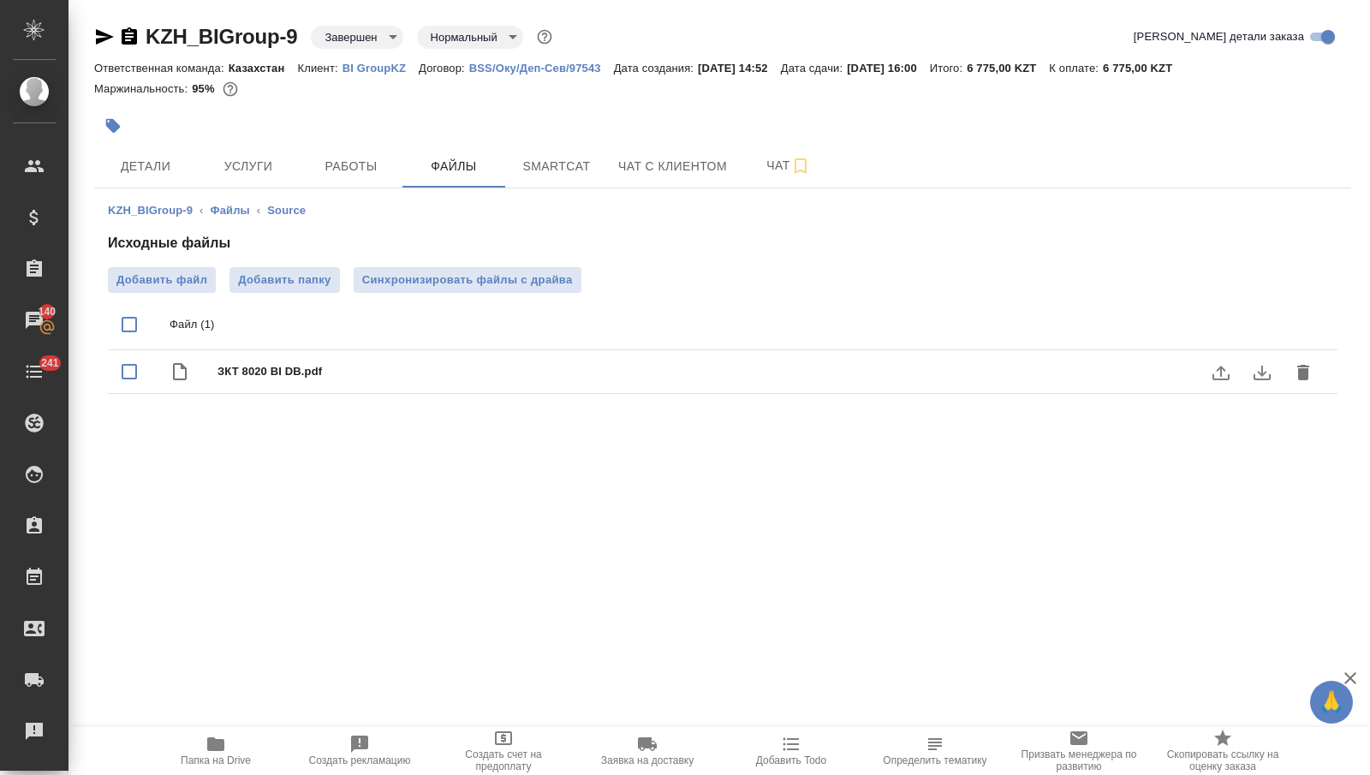
click at [1265, 379] on icon "download" at bounding box center [1262, 372] width 21 height 21
click at [260, 160] on span "Услуги" at bounding box center [248, 166] width 82 height 21
